Goal: Transaction & Acquisition: Download file/media

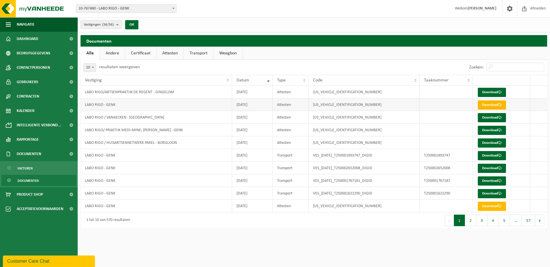
click at [487, 106] on link "Download" at bounding box center [492, 104] width 28 height 9
click at [494, 208] on link "Download" at bounding box center [492, 206] width 28 height 9
click at [471, 221] on button "2" at bounding box center [470, 221] width 11 height 12
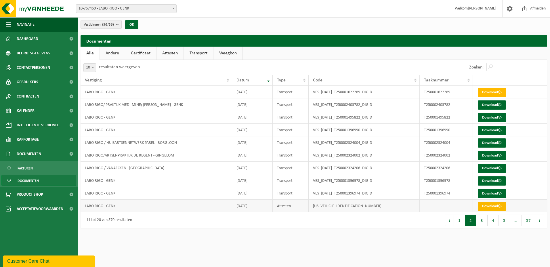
click at [492, 205] on link "Download" at bounding box center [492, 206] width 28 height 9
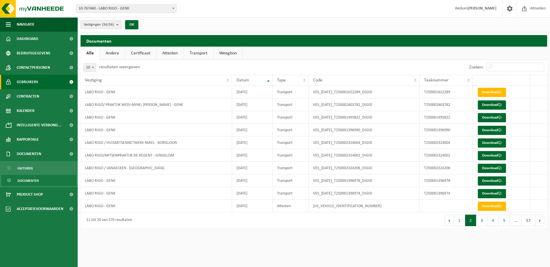
click at [41, 82] on link "Gebruikers" at bounding box center [39, 82] width 78 height 14
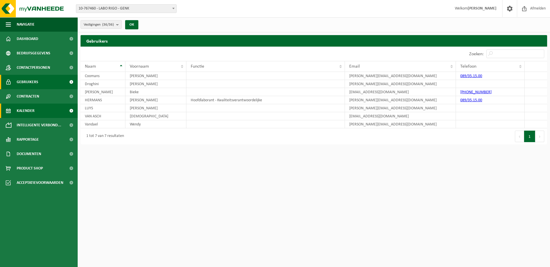
click at [36, 109] on link "Kalender" at bounding box center [39, 111] width 78 height 14
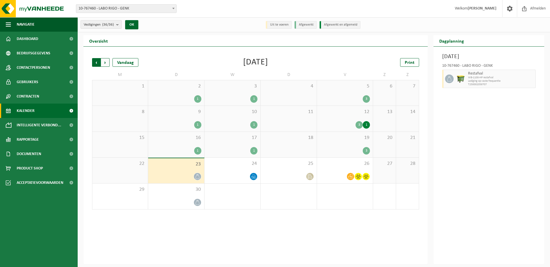
click at [105, 61] on span "Volgende" at bounding box center [105, 62] width 9 height 9
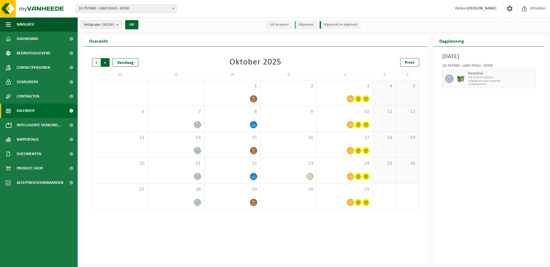
click at [98, 63] on span "Vorige" at bounding box center [96, 62] width 9 height 9
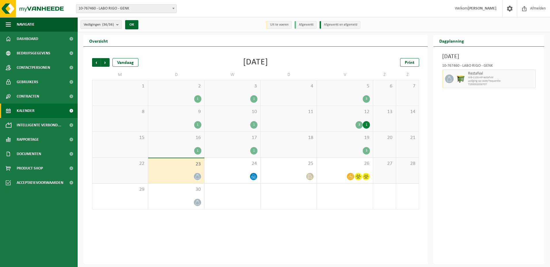
click at [98, 63] on span "Vorige" at bounding box center [96, 62] width 9 height 9
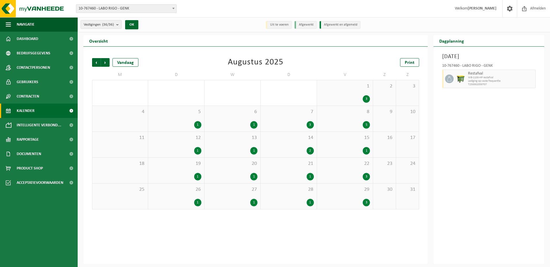
click at [98, 63] on span "Vorige" at bounding box center [96, 62] width 9 height 9
click at [104, 64] on span "Volgende" at bounding box center [105, 62] width 9 height 9
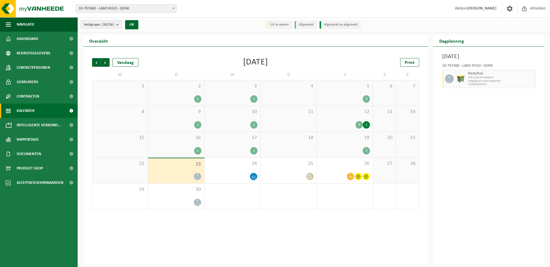
click at [104, 64] on span "Volgende" at bounding box center [105, 62] width 9 height 9
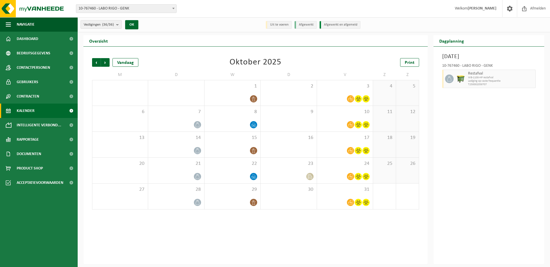
click at [104, 64] on span "Volgende" at bounding box center [105, 62] width 9 height 9
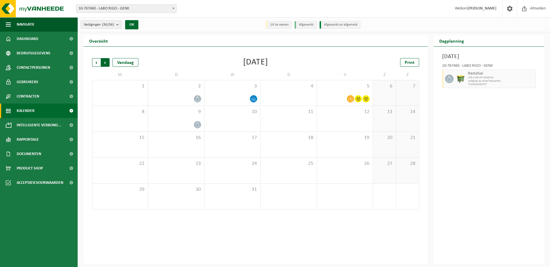
click at [98, 65] on span "Vorige" at bounding box center [96, 62] width 9 height 9
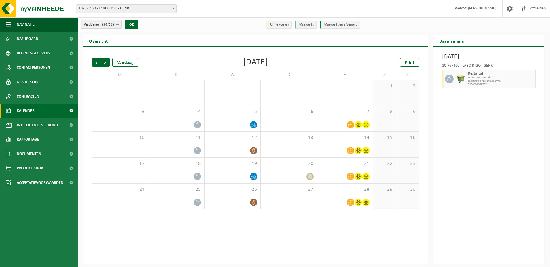
click at [98, 65] on span "Vorige" at bounding box center [96, 62] width 9 height 9
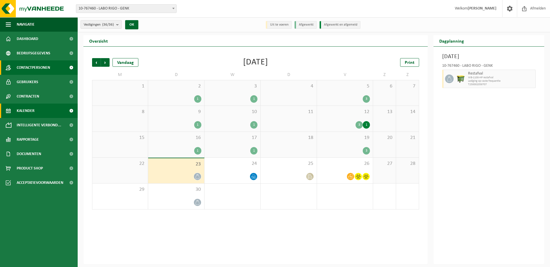
click at [35, 65] on span "Contactpersonen" at bounding box center [33, 67] width 33 height 14
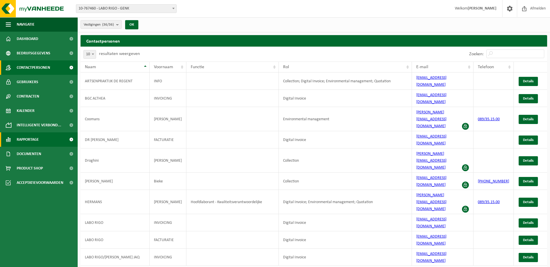
click at [37, 136] on span "Rapportage" at bounding box center [28, 139] width 22 height 14
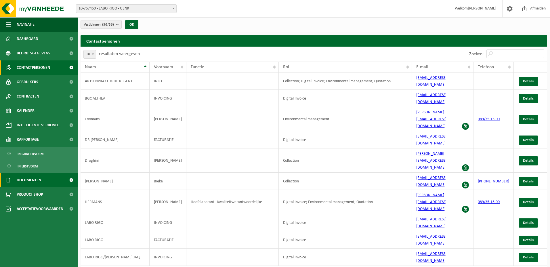
click at [46, 179] on link "Documenten" at bounding box center [39, 180] width 78 height 14
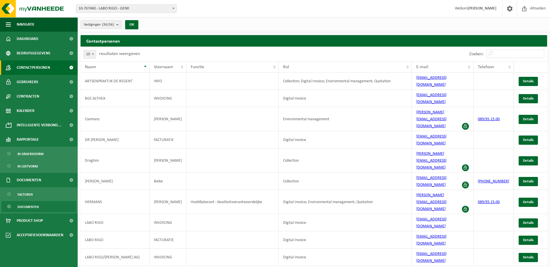
click at [34, 206] on span "Documenten" at bounding box center [28, 206] width 21 height 11
